Goal: Task Accomplishment & Management: Manage account settings

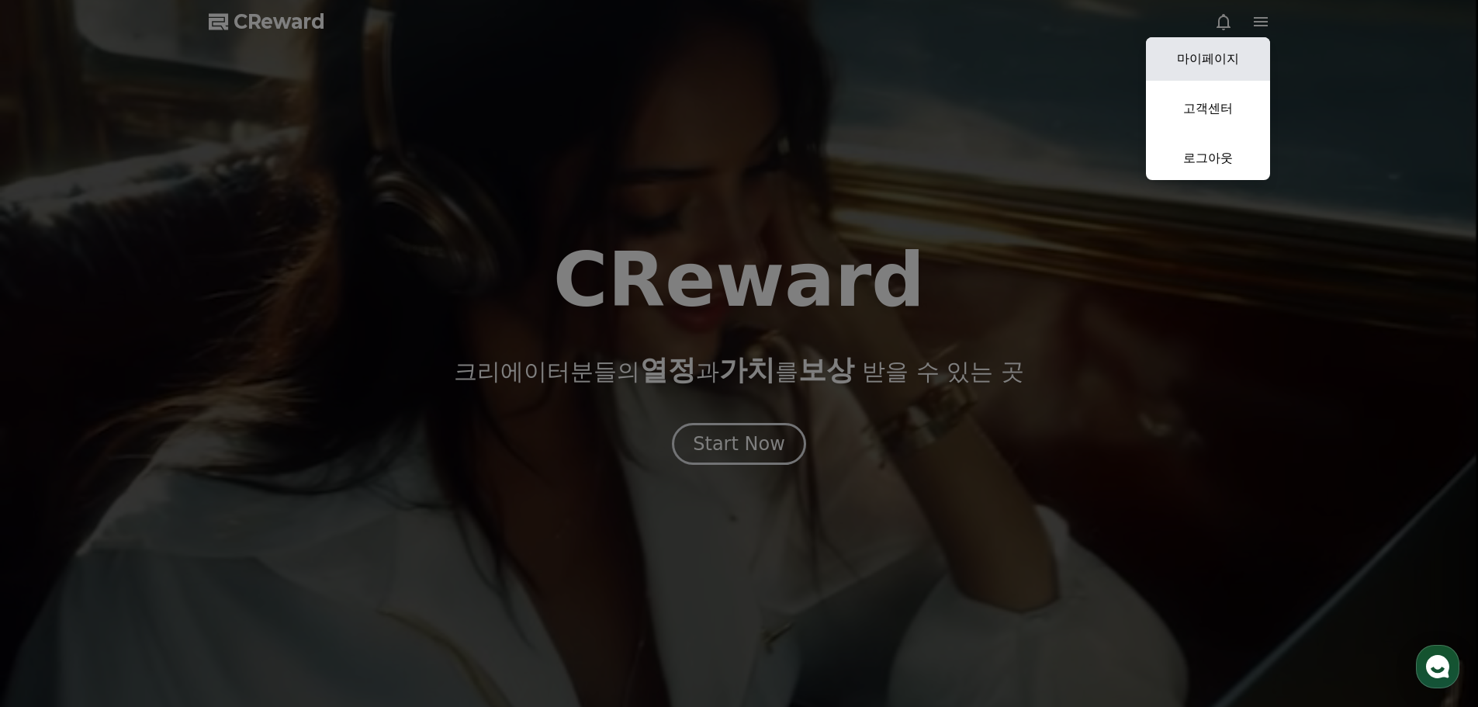
click at [1218, 51] on link "마이페이지" at bounding box center [1208, 58] width 124 height 43
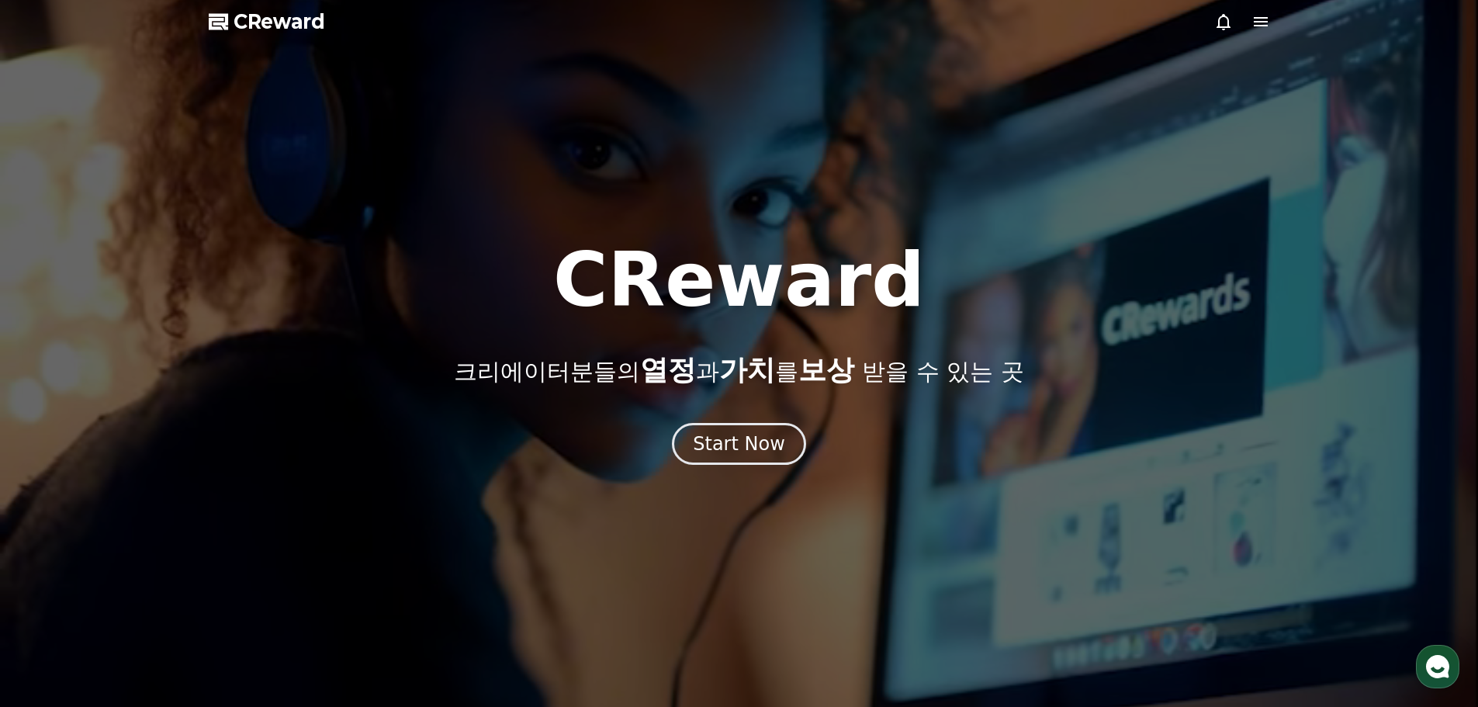
select select "**********"
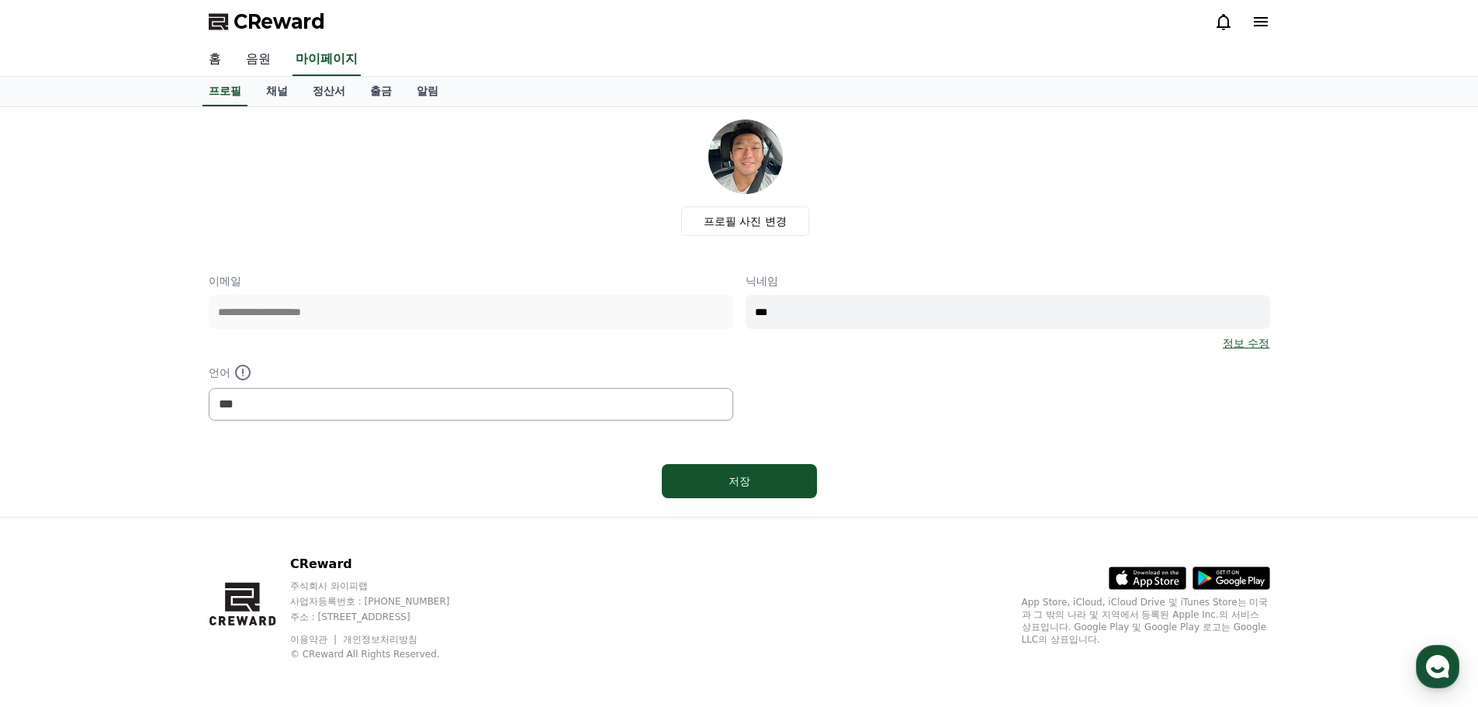
click at [255, 59] on link "음원" at bounding box center [259, 59] width 50 height 33
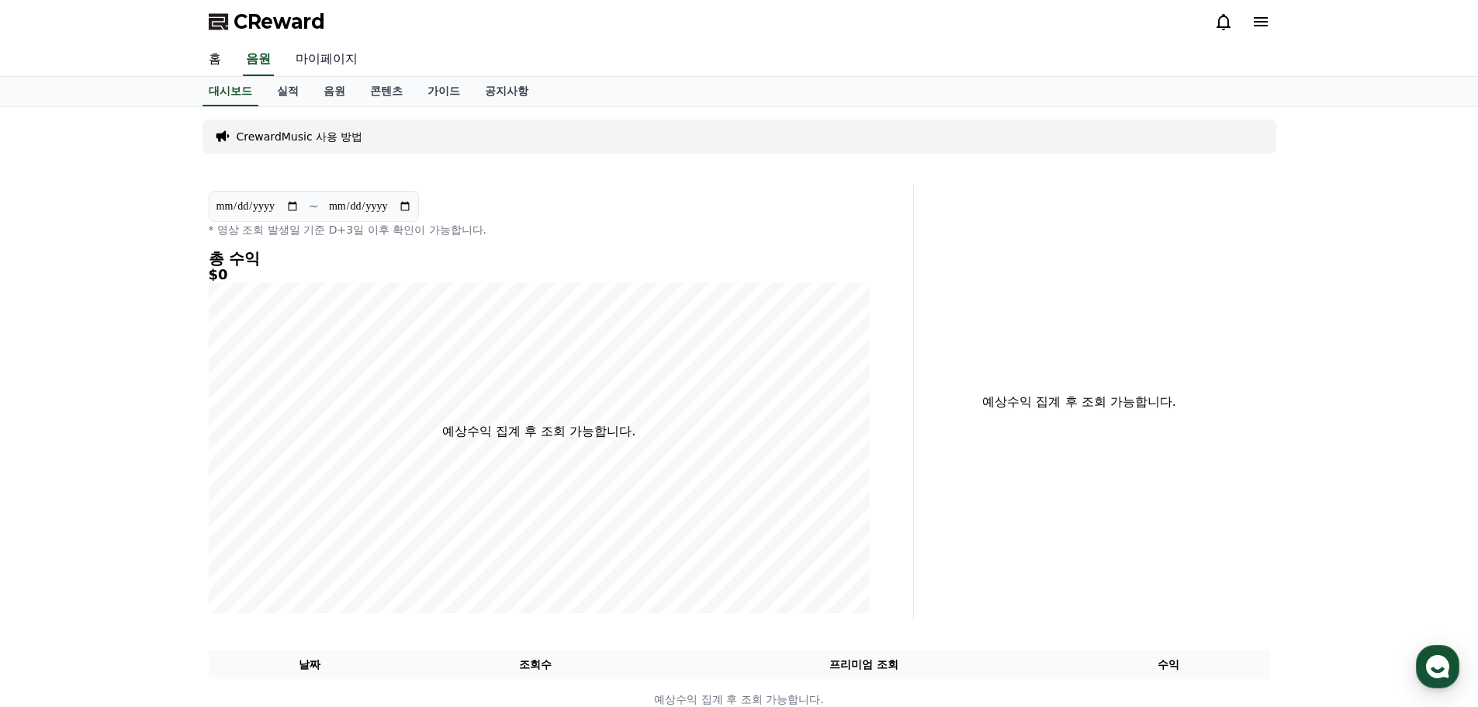
click at [338, 61] on link "마이페이지" at bounding box center [326, 59] width 87 height 33
select select "**********"
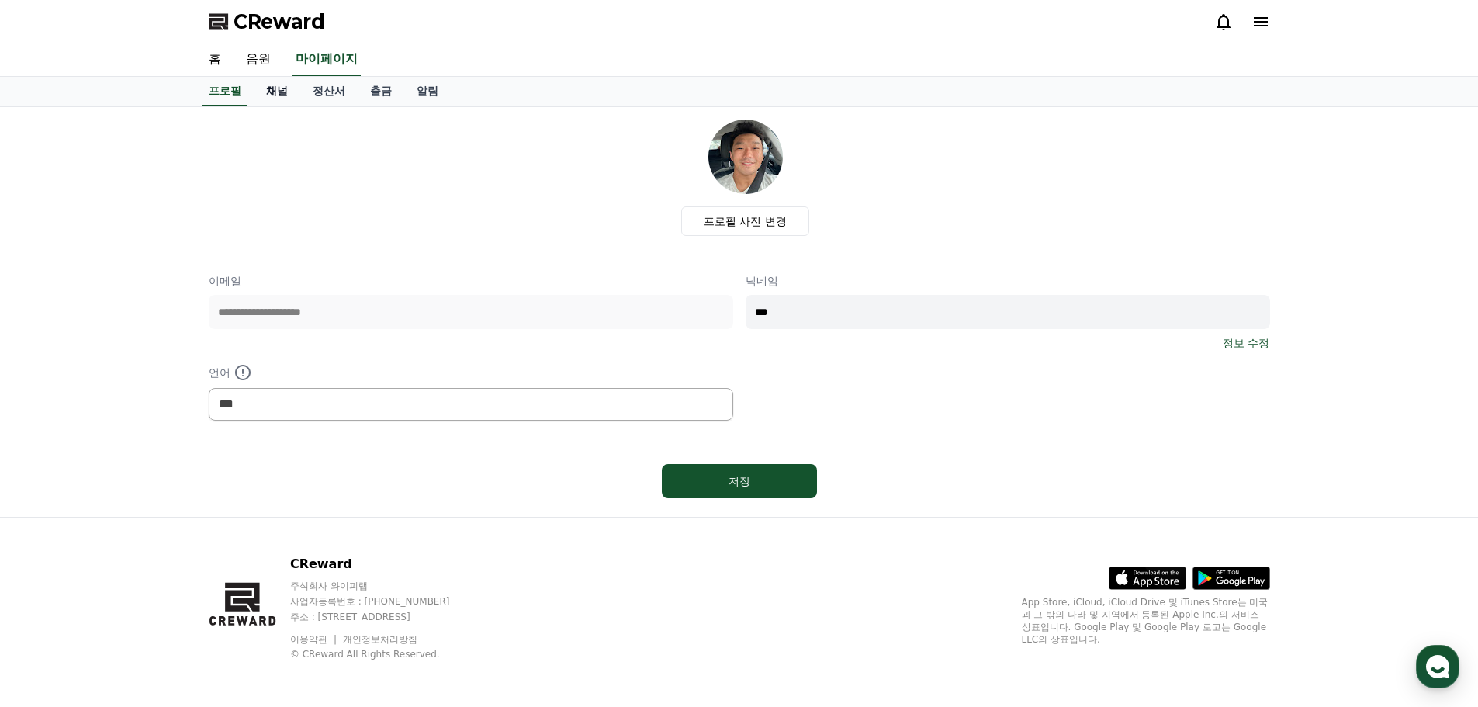
drag, startPoint x: 310, startPoint y: 75, endPoint x: 286, endPoint y: 88, distance: 26.8
click at [286, 88] on link "채널" at bounding box center [277, 91] width 47 height 29
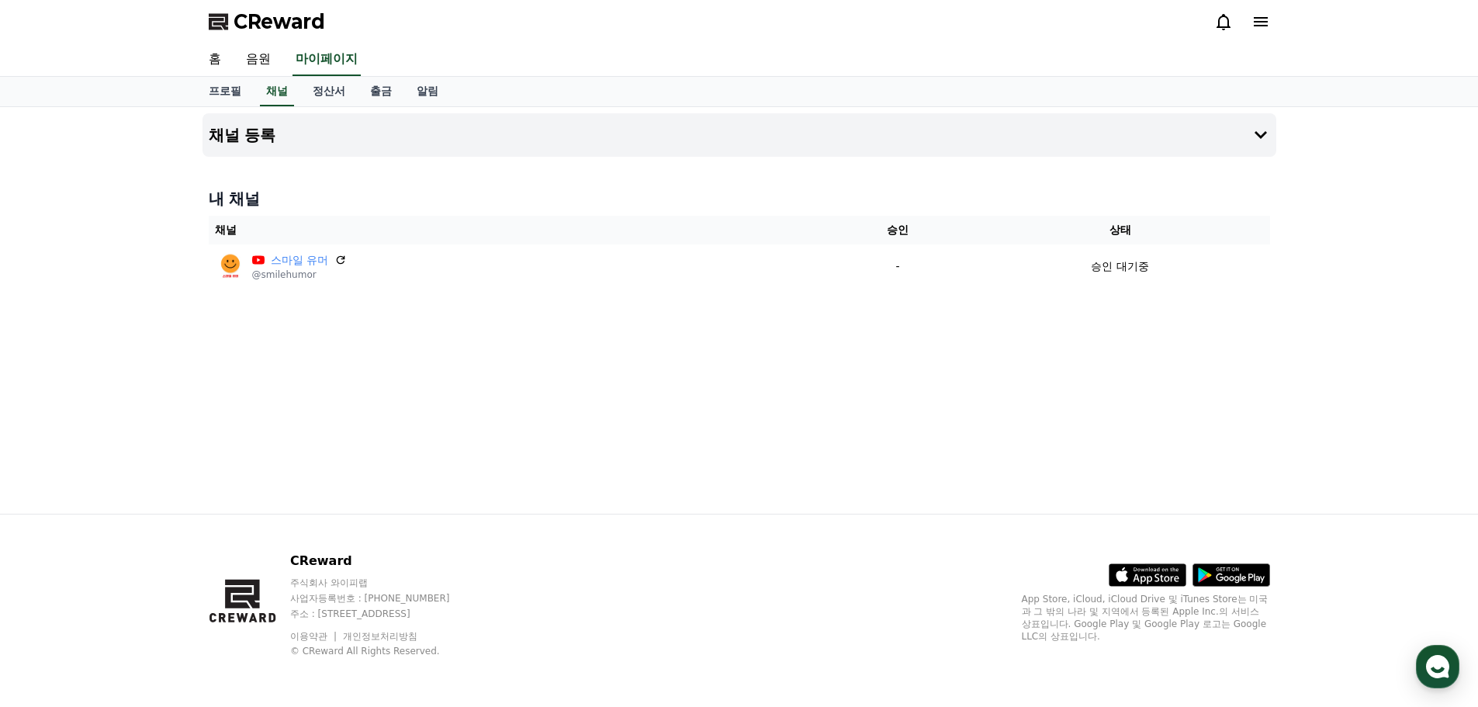
click at [352, 381] on div "채널 등록 내 채널 채널 승인 상태 스마일 유머 @smilehumor - 승인 대기중" at bounding box center [739, 310] width 1087 height 407
click at [337, 95] on link "정산서" at bounding box center [328, 91] width 57 height 29
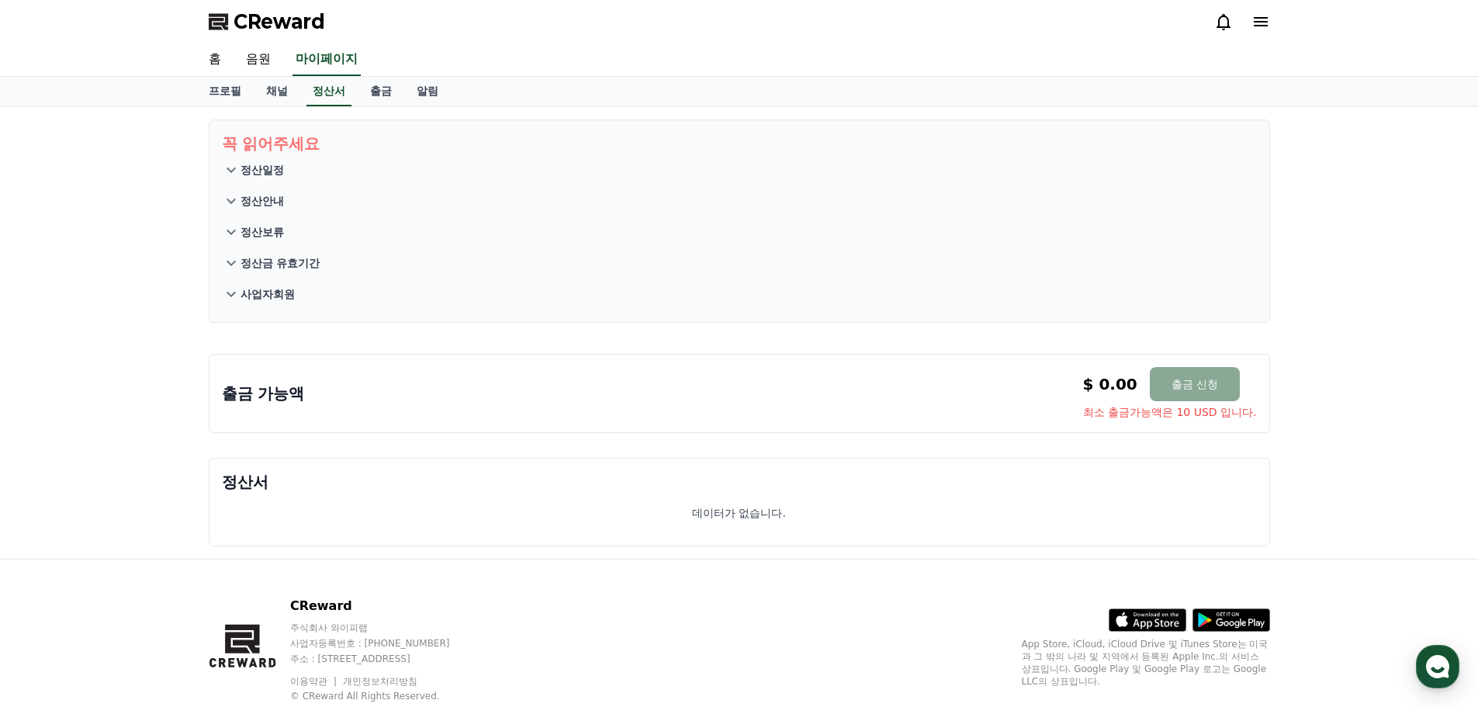
click at [232, 175] on icon at bounding box center [231, 170] width 19 height 19
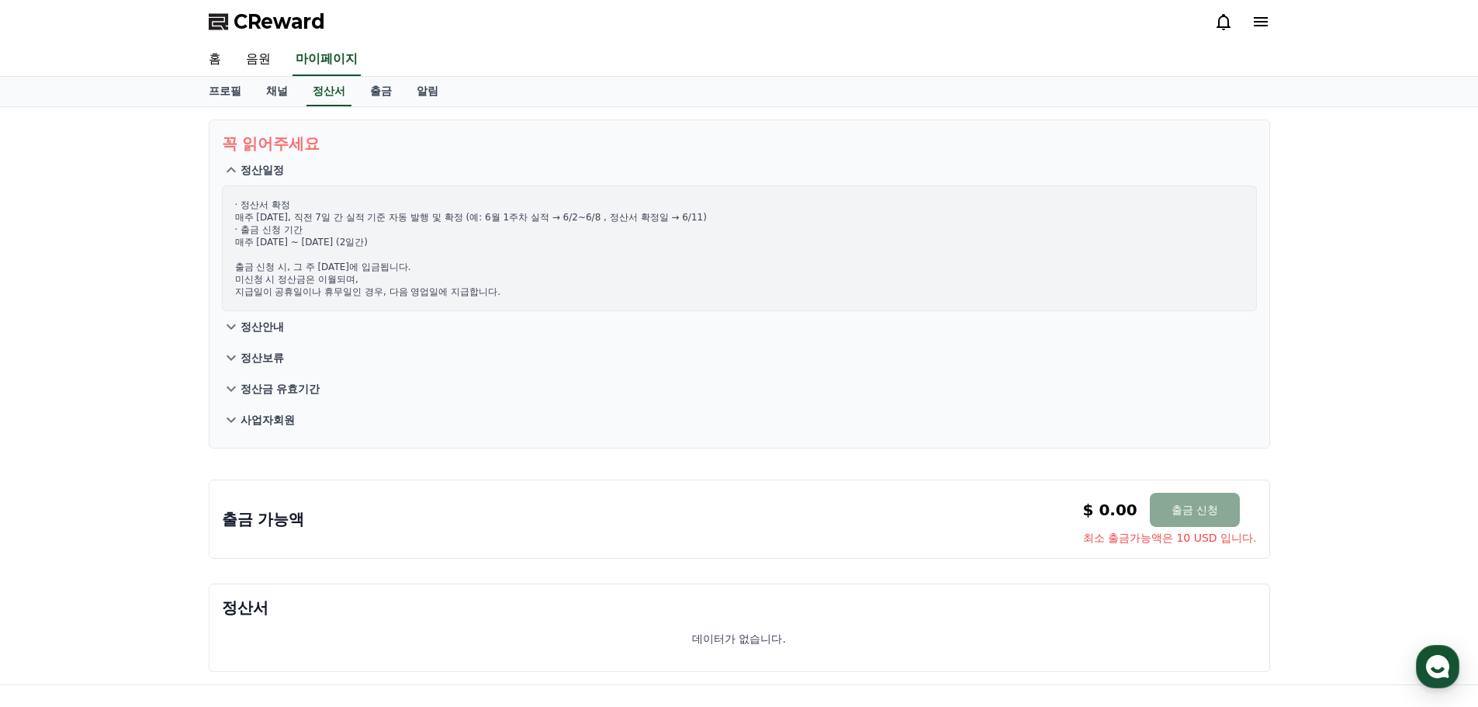
click at [232, 175] on icon at bounding box center [231, 170] width 19 height 19
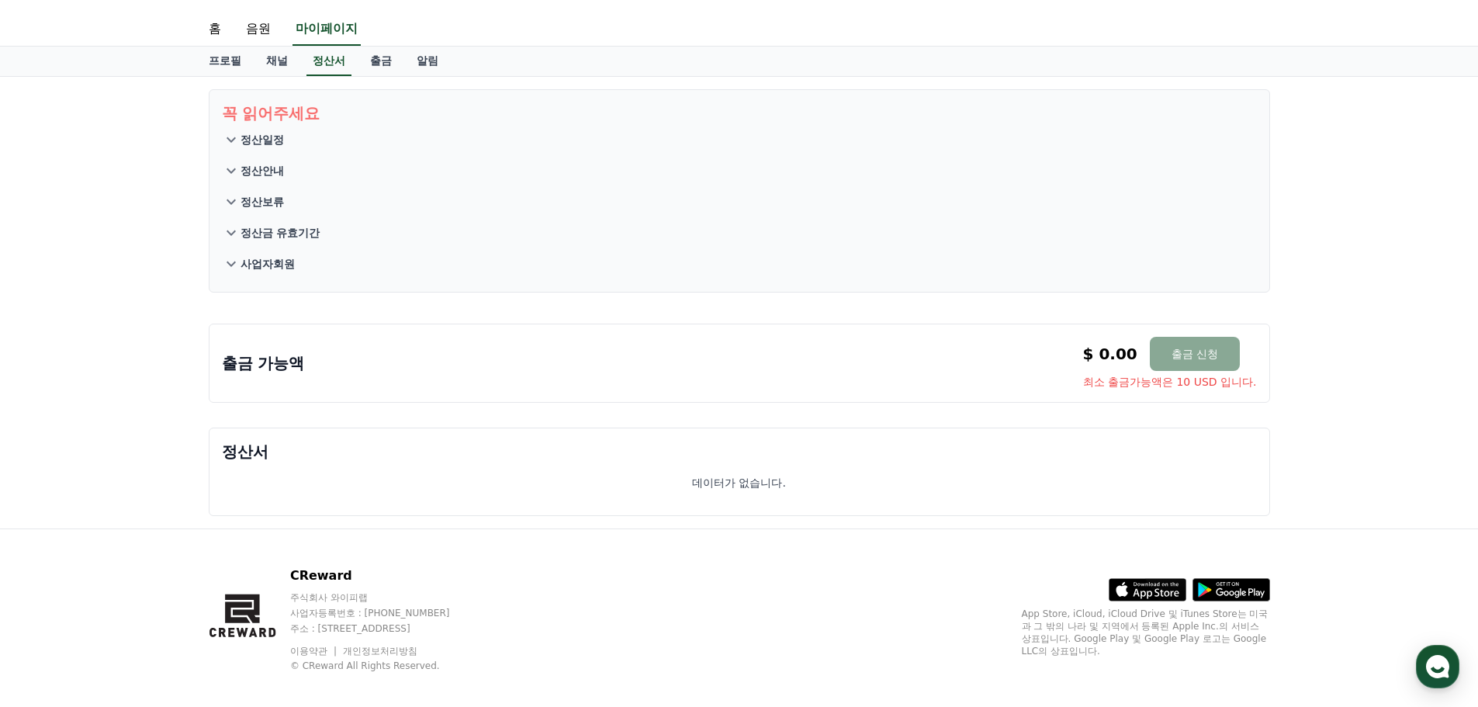
scroll to position [45, 0]
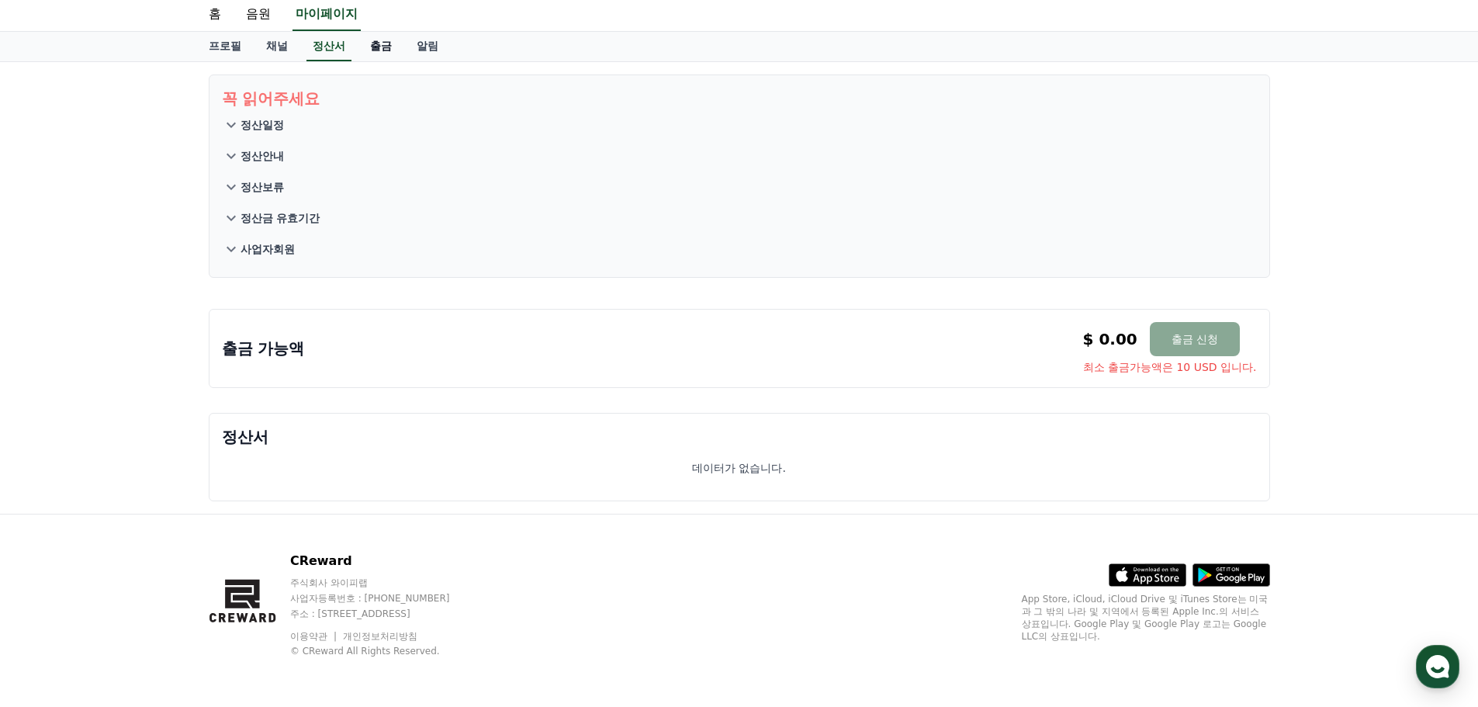
click at [379, 47] on link "출금" at bounding box center [381, 46] width 47 height 29
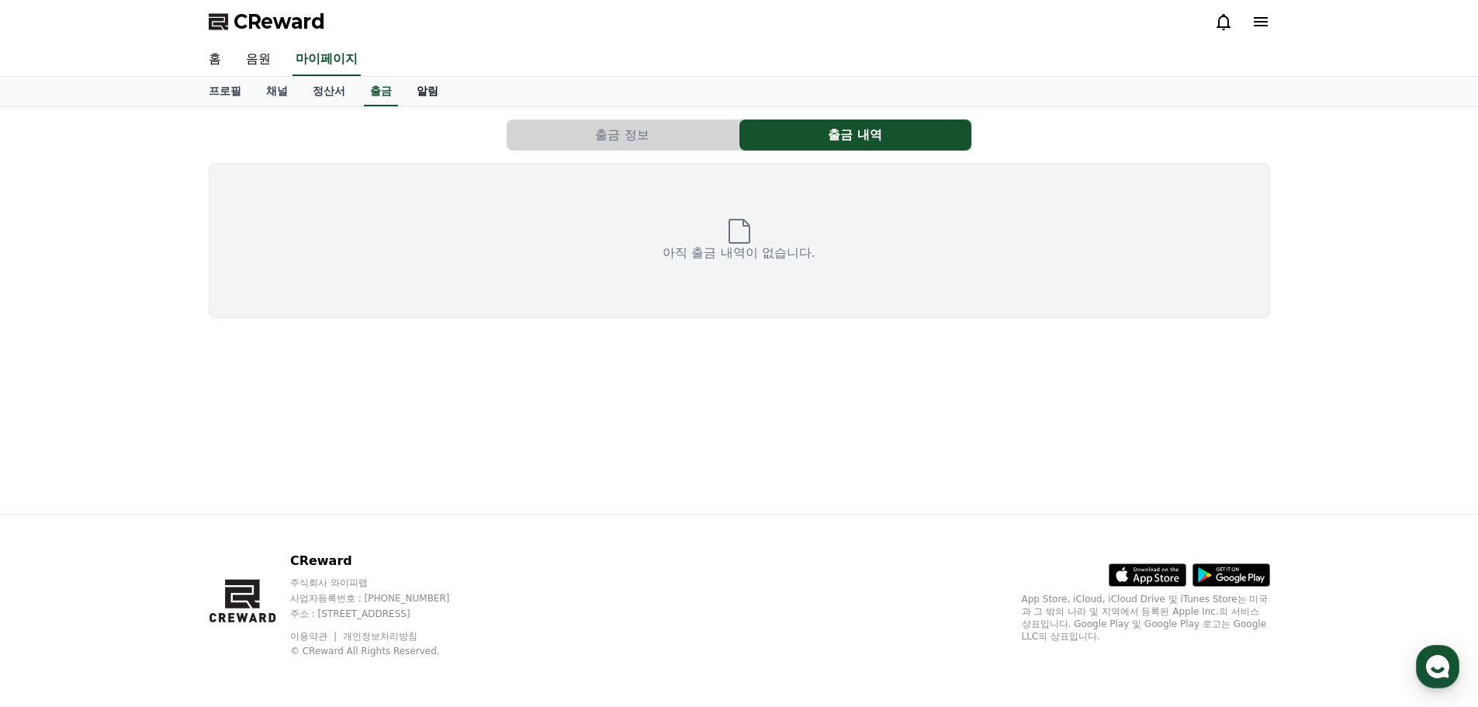
click at [438, 97] on link "알림" at bounding box center [427, 91] width 47 height 29
